Goal: Information Seeking & Learning: Learn about a topic

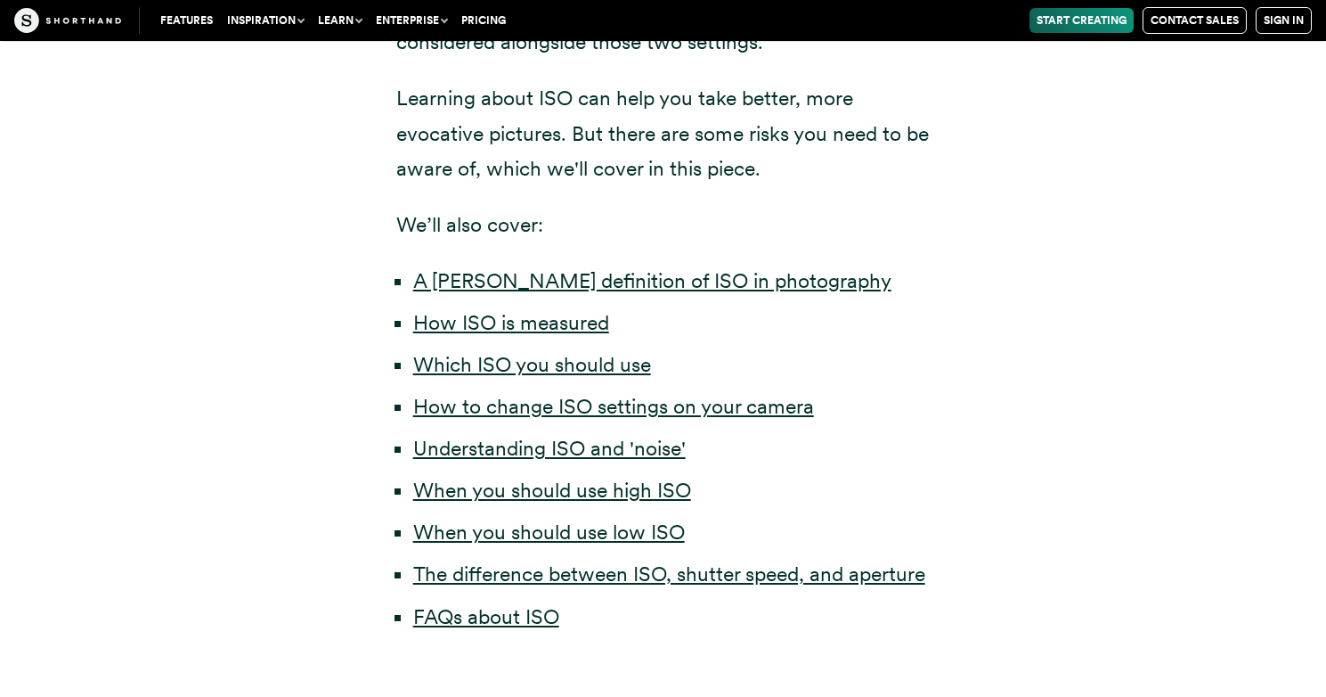
scroll to position [872, 0]
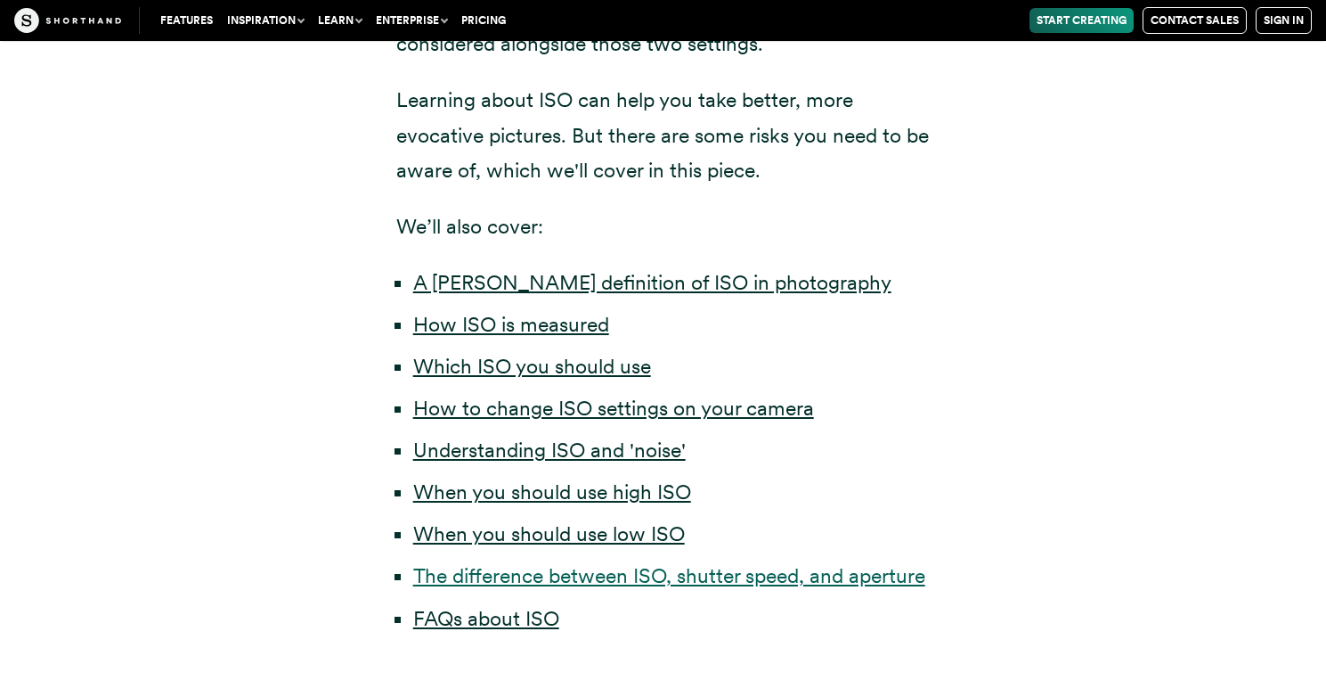
click at [747, 583] on link "The difference between ISO, shutter speed, and aperture" at bounding box center [669, 575] width 512 height 25
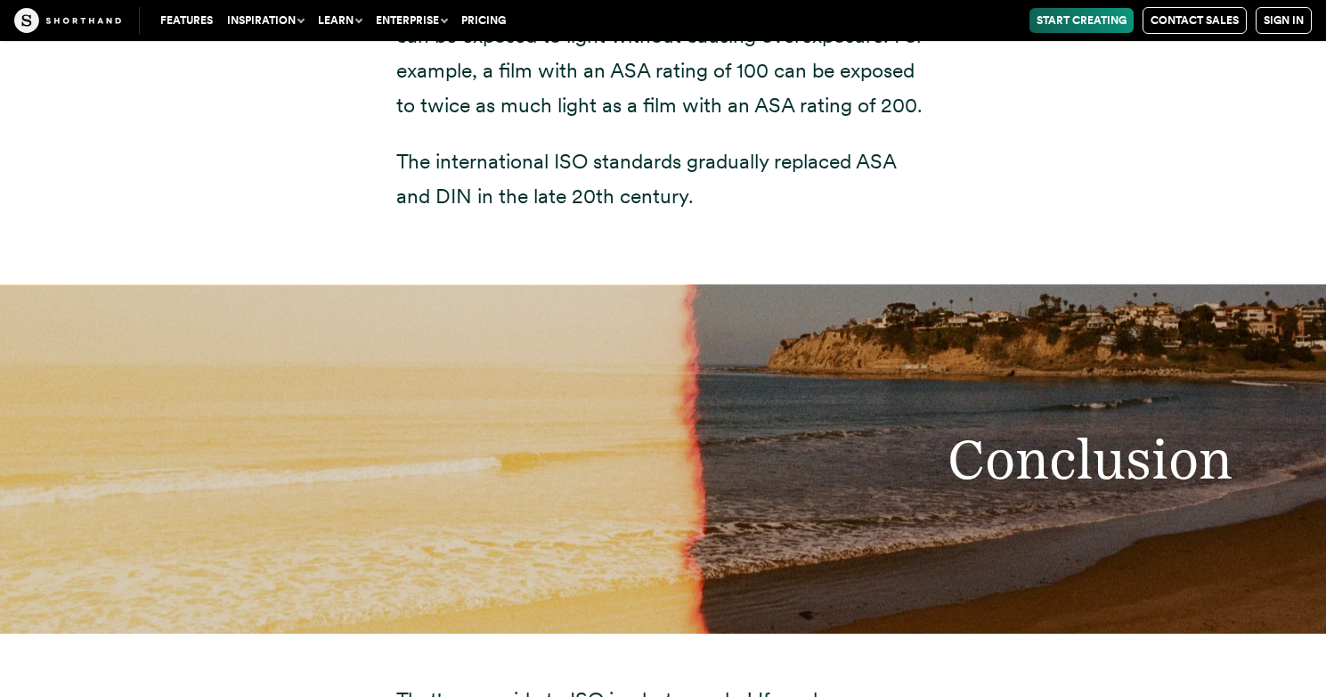
scroll to position [14540, 0]
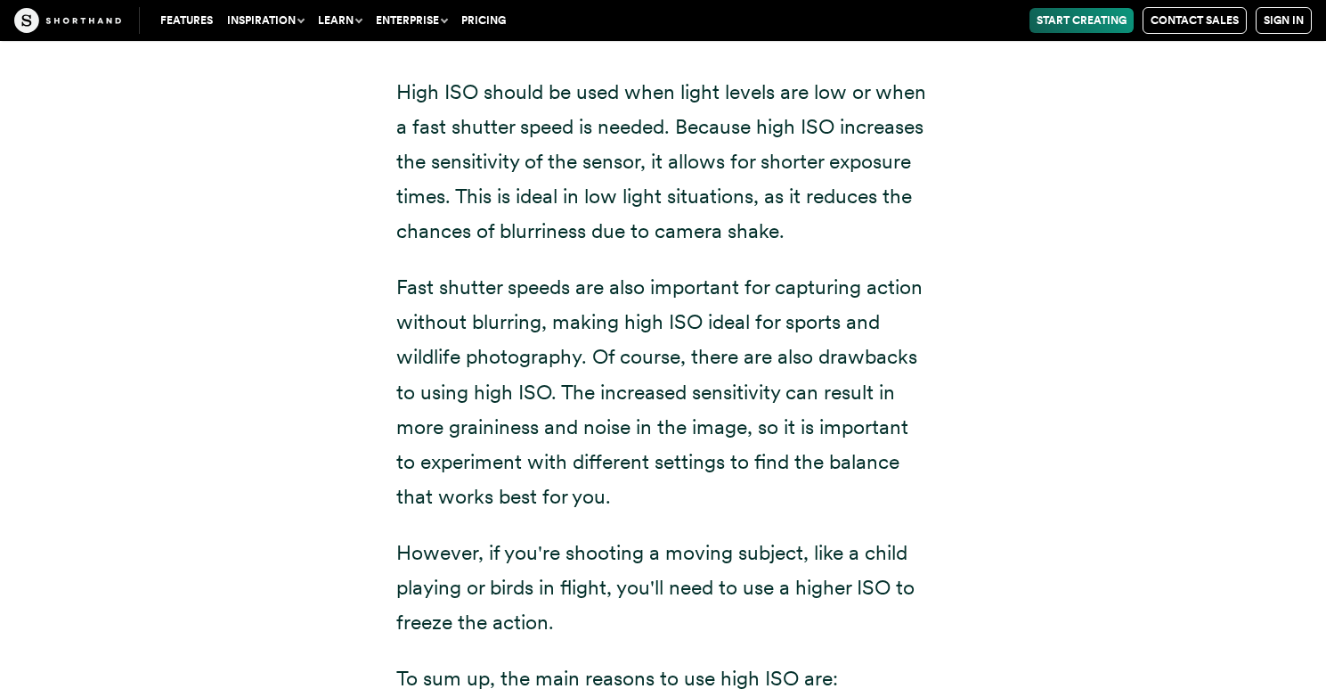
scroll to position [10389, 0]
